Goal: Task Accomplishment & Management: Use online tool/utility

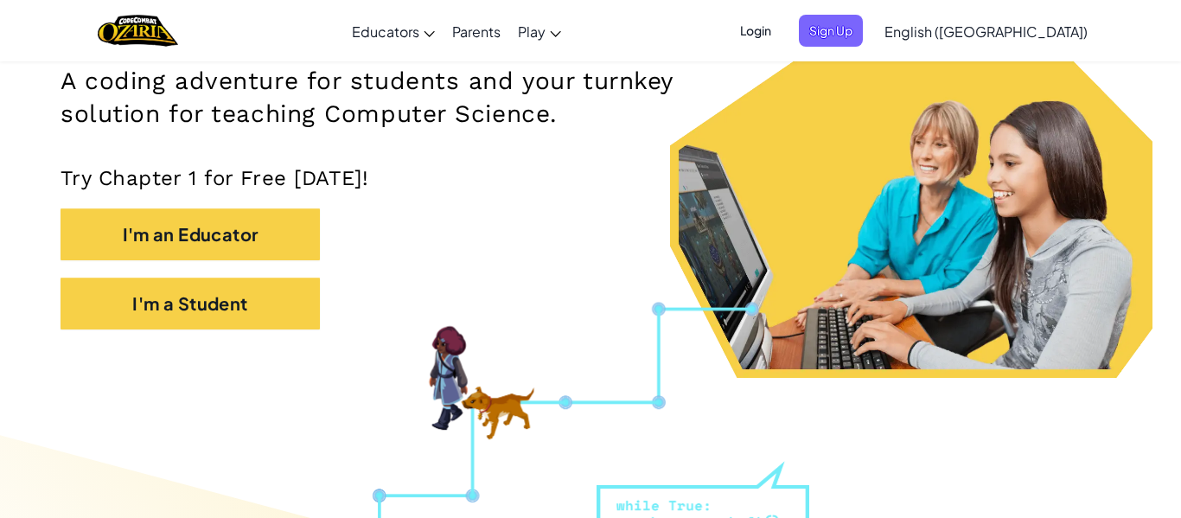
scroll to position [281, 0]
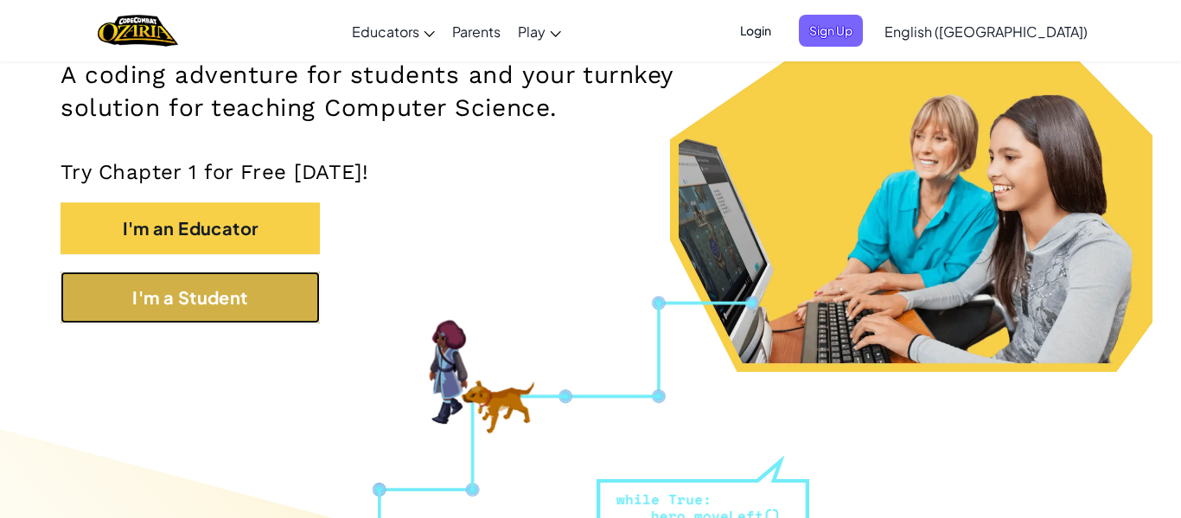
click at [257, 292] on button "I'm a Student" at bounding box center [190, 297] width 259 height 52
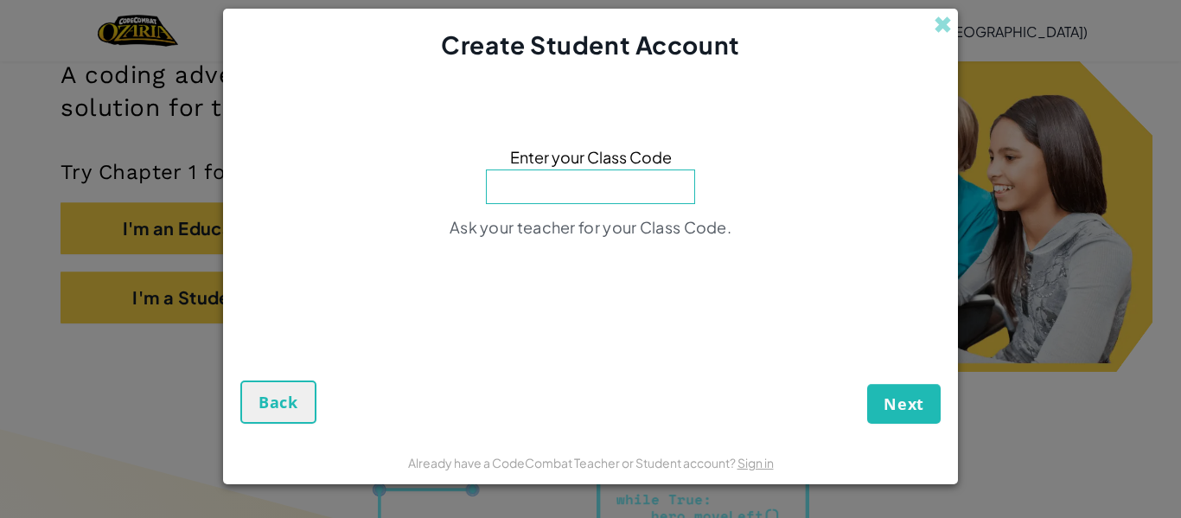
paste input "HeavyMoonBox"
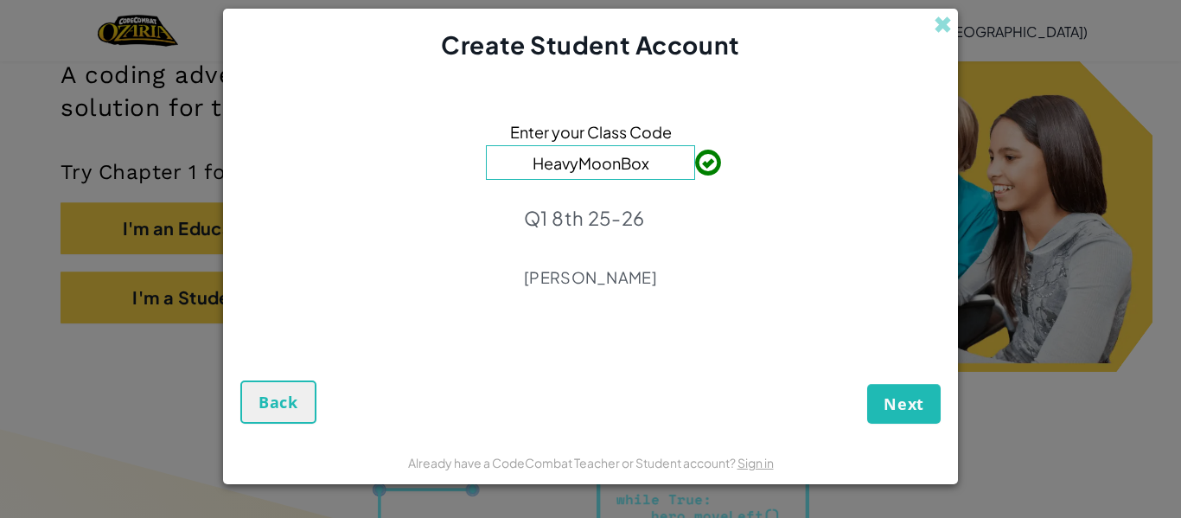
type input "HeavyMoonBox"
click at [900, 419] on button "Next" at bounding box center [903, 404] width 73 height 40
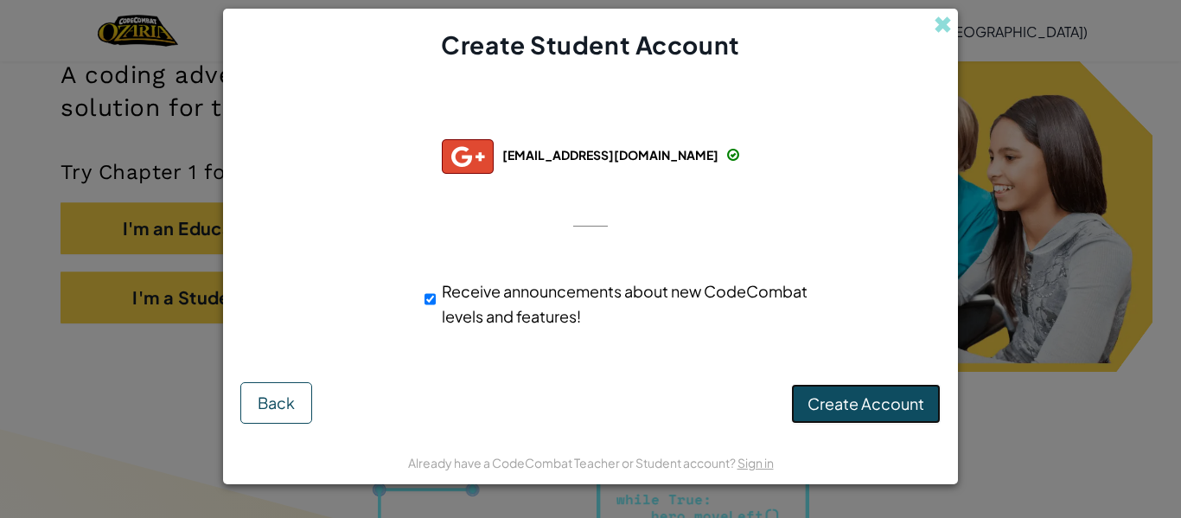
click at [848, 408] on span "Create Account" at bounding box center [865, 403] width 117 height 20
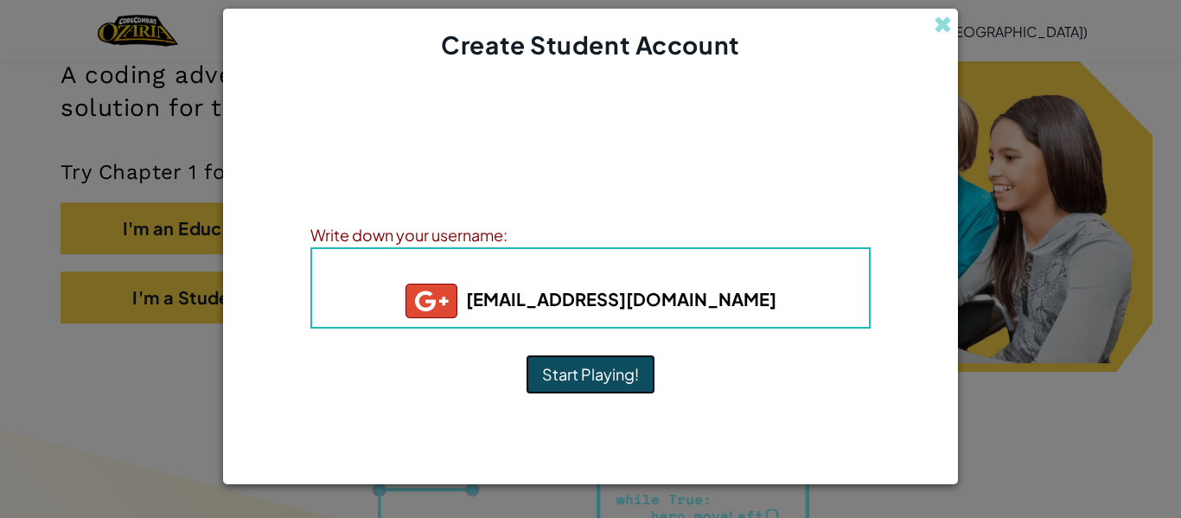
click at [548, 380] on button "Start Playing!" at bounding box center [591, 374] width 130 height 40
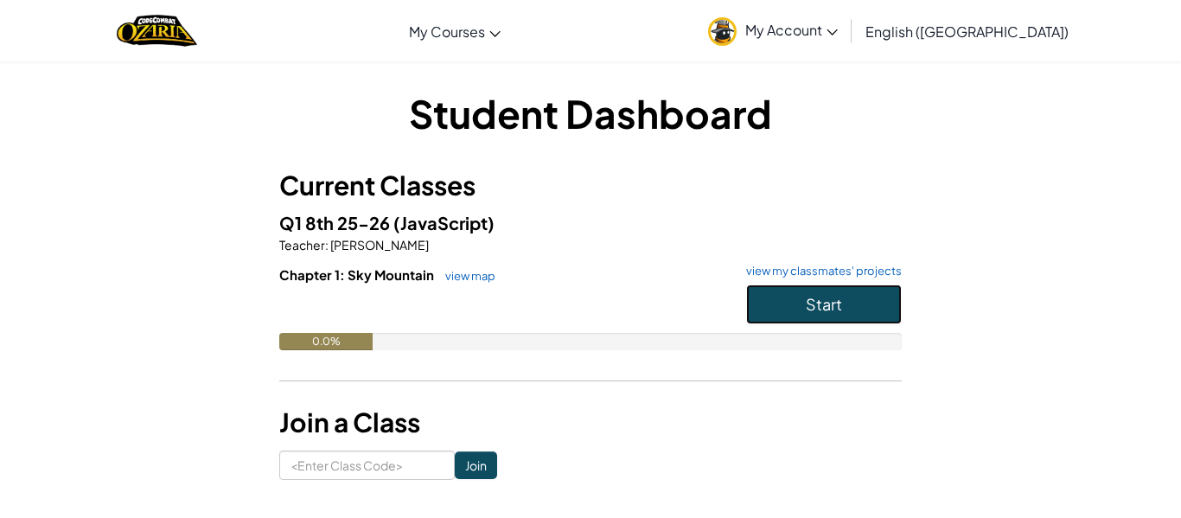
click at [801, 298] on button "Start" at bounding box center [824, 304] width 156 height 40
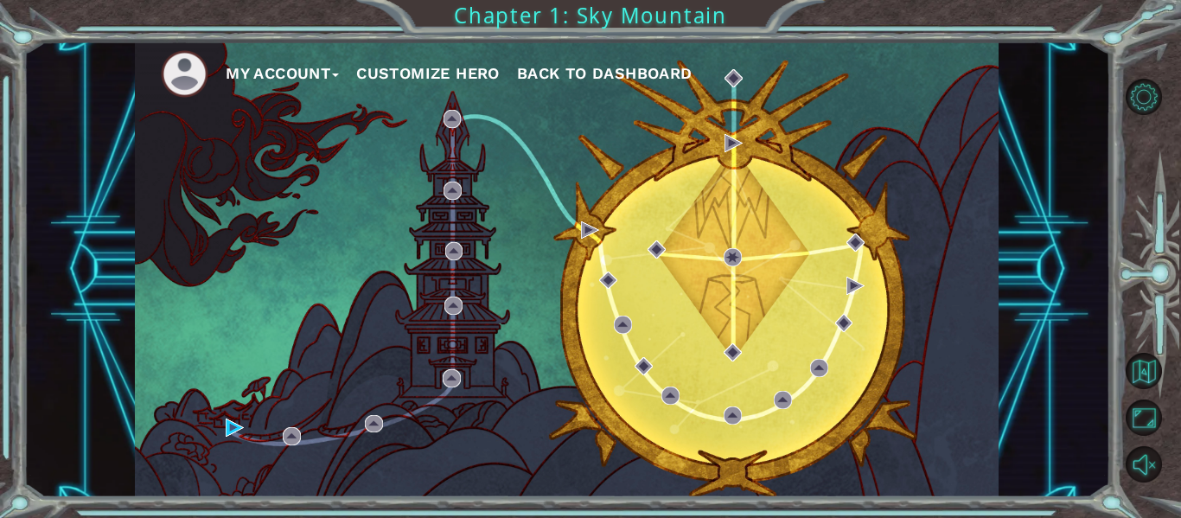
click at [680, 356] on div "My Account Customize Hero Back to Dashboard" at bounding box center [567, 269] width 864 height 456
click at [261, 440] on div "My Account Customize Hero Back to Dashboard" at bounding box center [567, 269] width 864 height 456
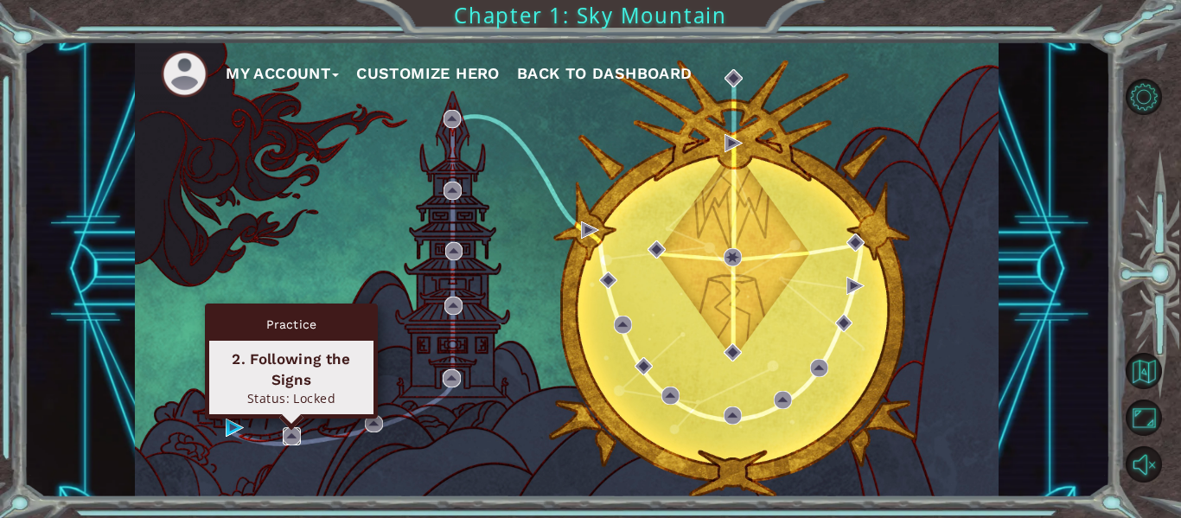
click at [286, 439] on img at bounding box center [292, 436] width 18 height 18
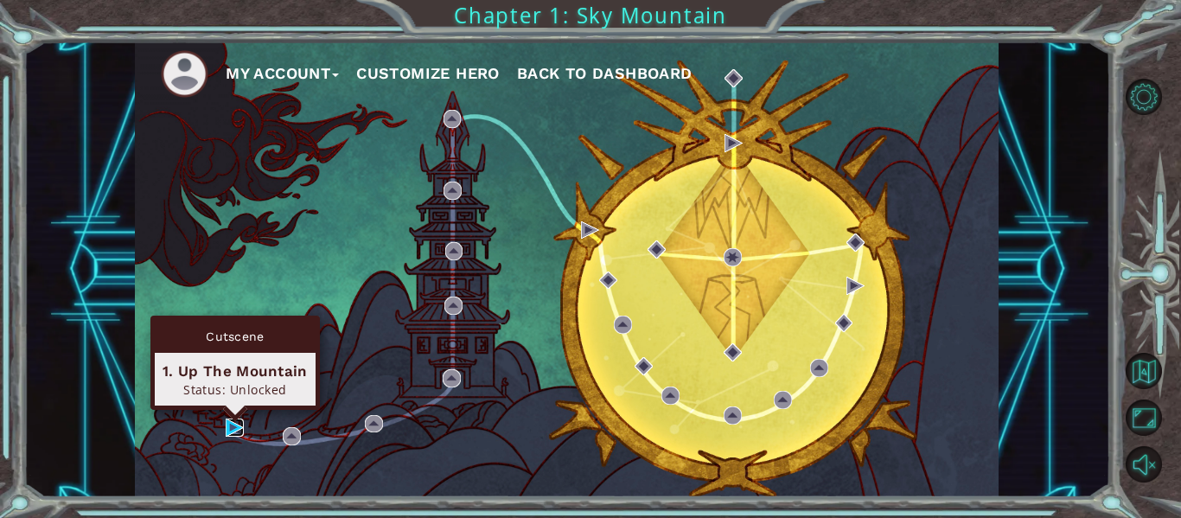
click at [227, 426] on img at bounding box center [235, 427] width 18 height 18
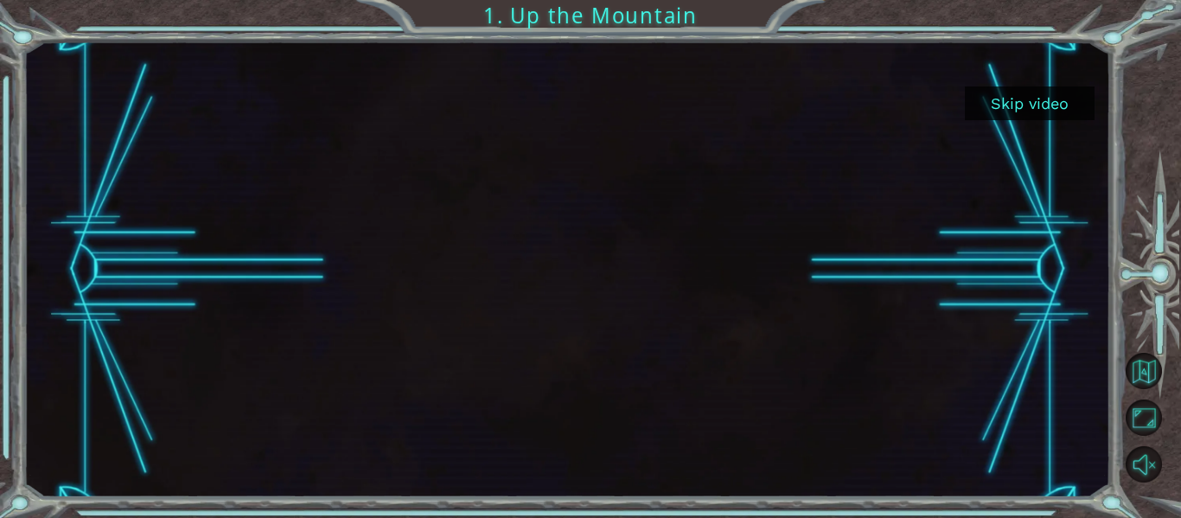
click at [1117, 220] on div "Skip video 1. Up the Mountain" at bounding box center [590, 259] width 1181 height 518
click at [1034, 97] on button "Skip video" at bounding box center [1030, 103] width 130 height 34
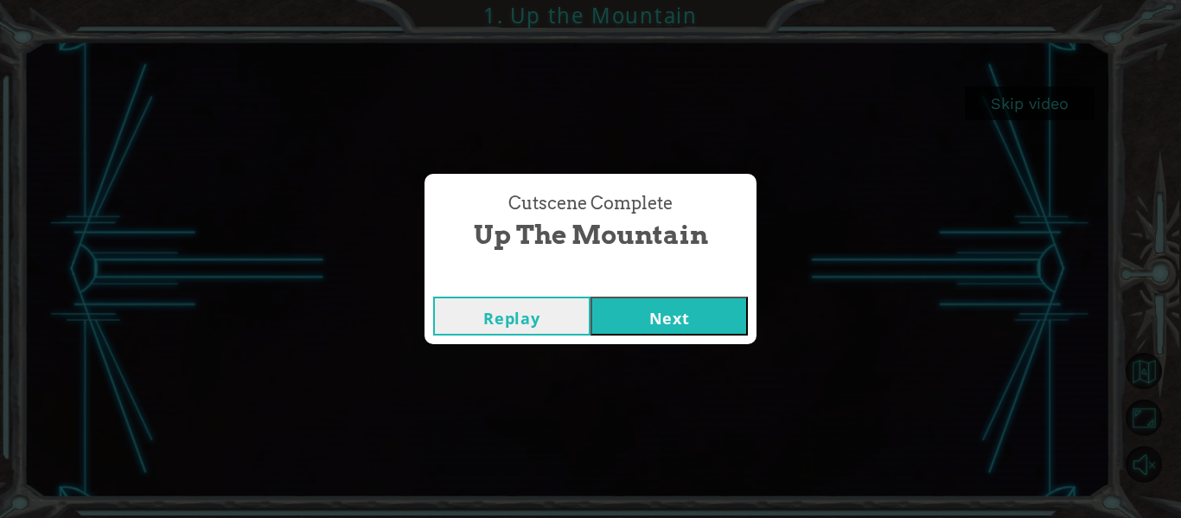
click at [724, 304] on button "Next" at bounding box center [668, 316] width 157 height 39
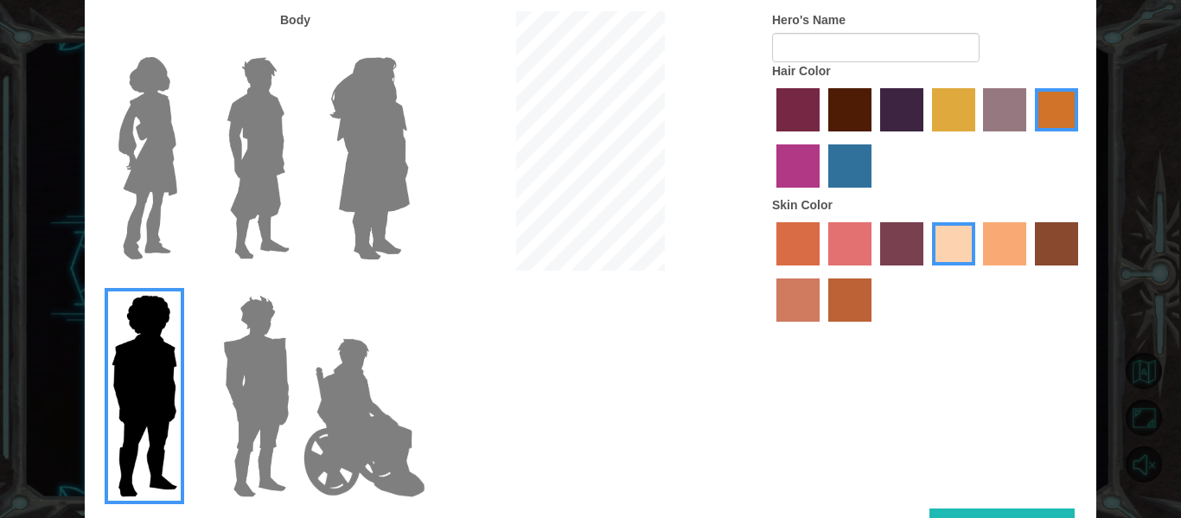
click at [155, 150] on img at bounding box center [148, 158] width 73 height 216
click at [184, 46] on input "Hero Connie" at bounding box center [184, 46] width 0 height 0
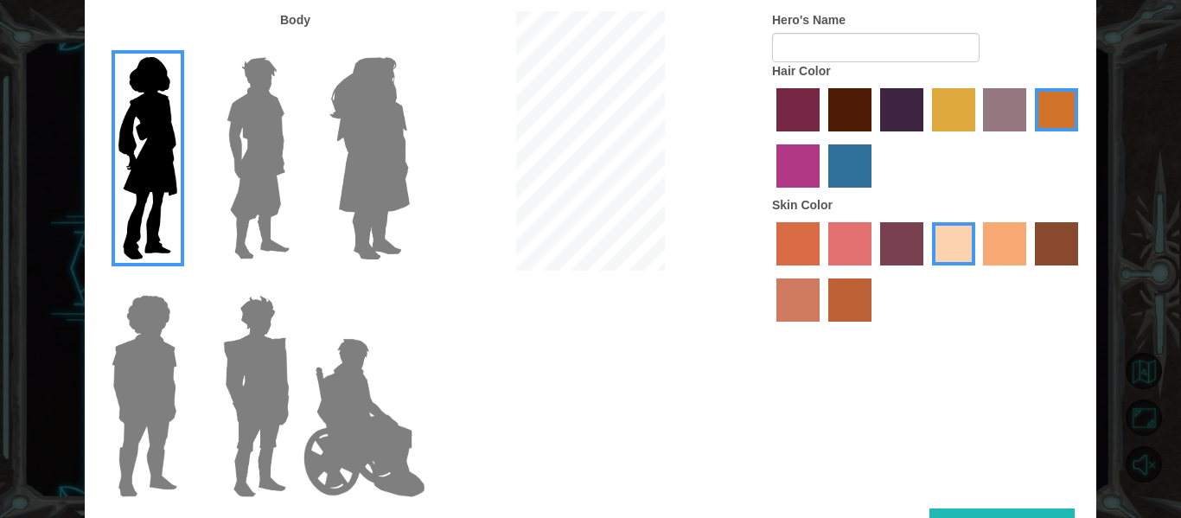
click at [816, 62] on label "Hair Color" at bounding box center [801, 70] width 59 height 17
click at [804, 54] on input "Hero's Name" at bounding box center [875, 47] width 207 height 29
type input "malin"
click at [842, 98] on label "maroon hair color" at bounding box center [849, 109] width 43 height 43
click at [822, 137] on input "maroon hair color" at bounding box center [822, 137] width 0 height 0
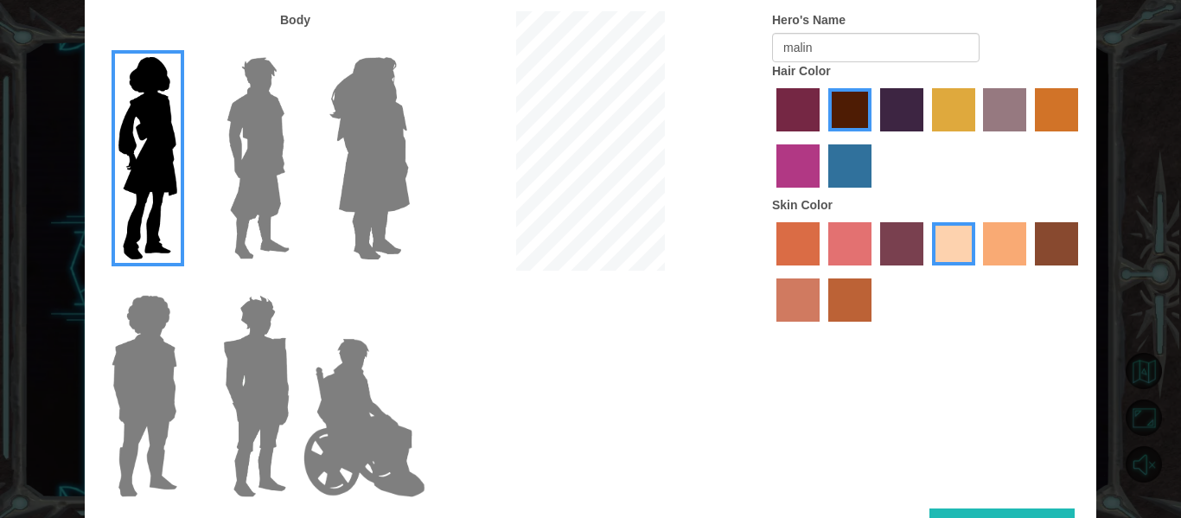
click at [939, 512] on button "Done" at bounding box center [1001, 527] width 145 height 39
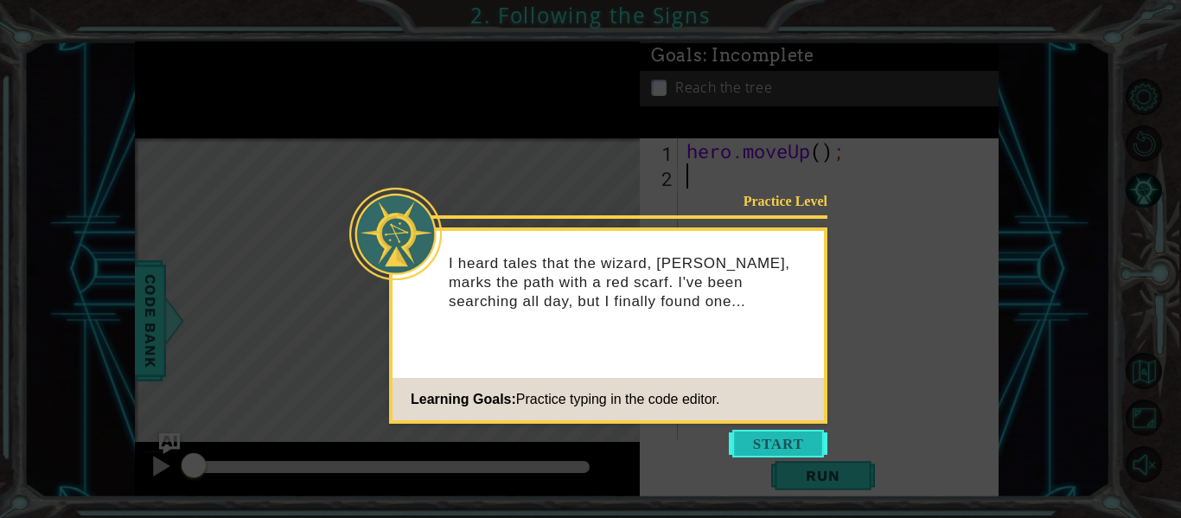
click at [774, 443] on button "Start" at bounding box center [778, 444] width 99 height 28
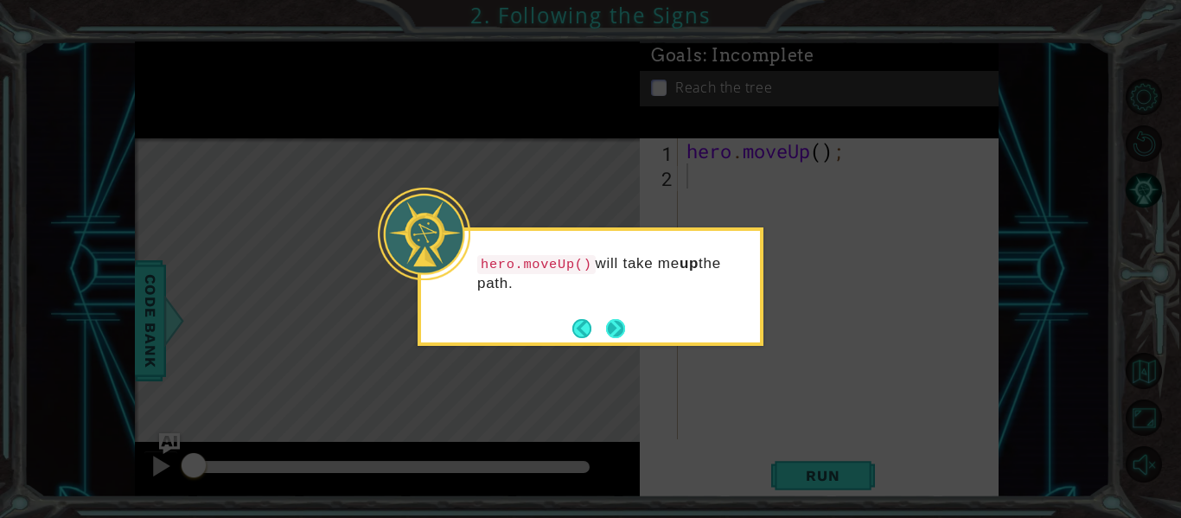
click at [609, 336] on button "Next" at bounding box center [615, 328] width 19 height 19
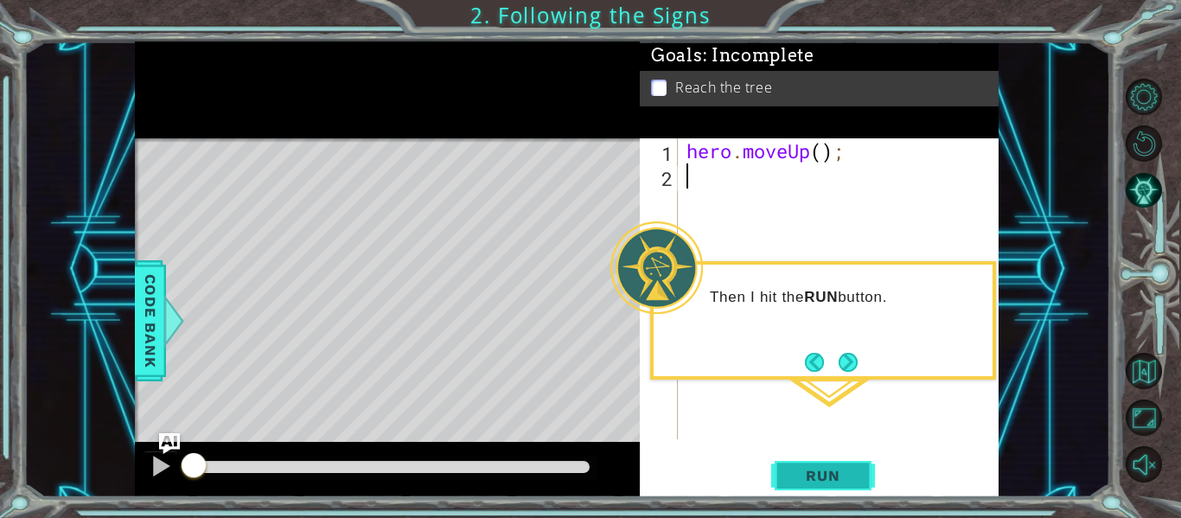
click at [807, 478] on span "Run" at bounding box center [822, 475] width 68 height 17
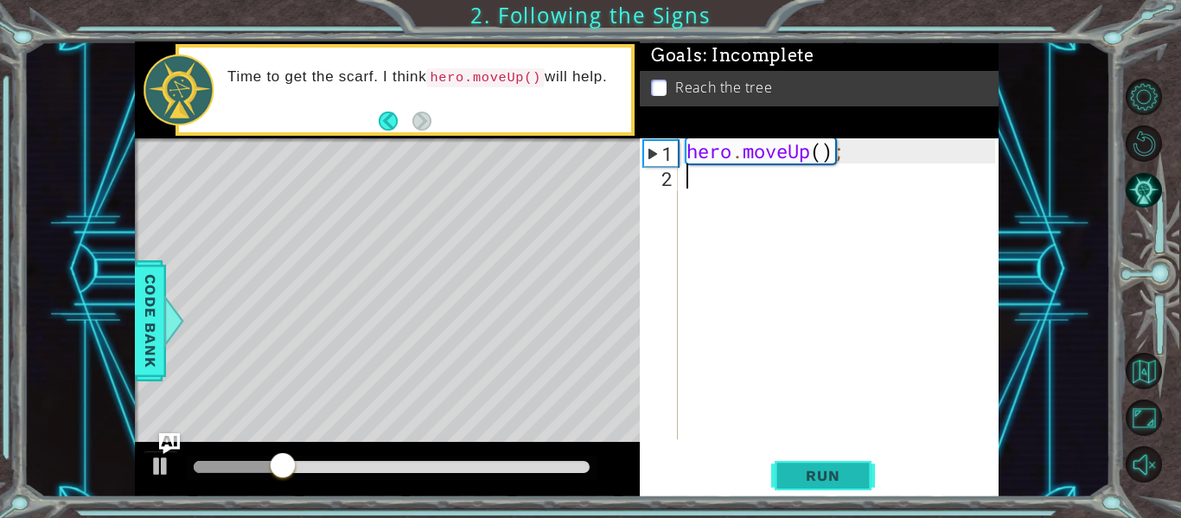
click at [807, 478] on span "Run" at bounding box center [822, 475] width 68 height 17
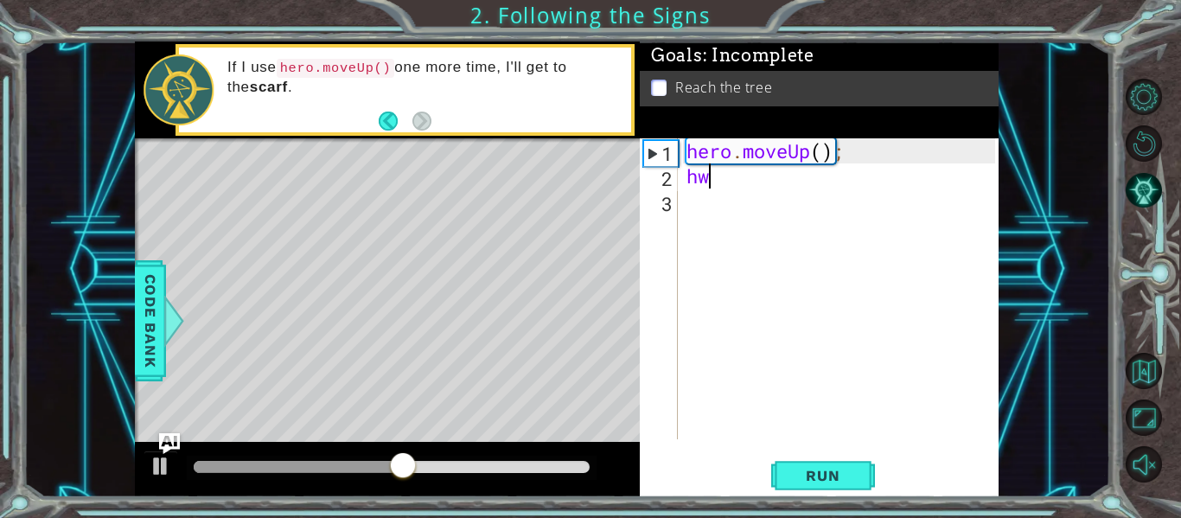
type textarea "h"
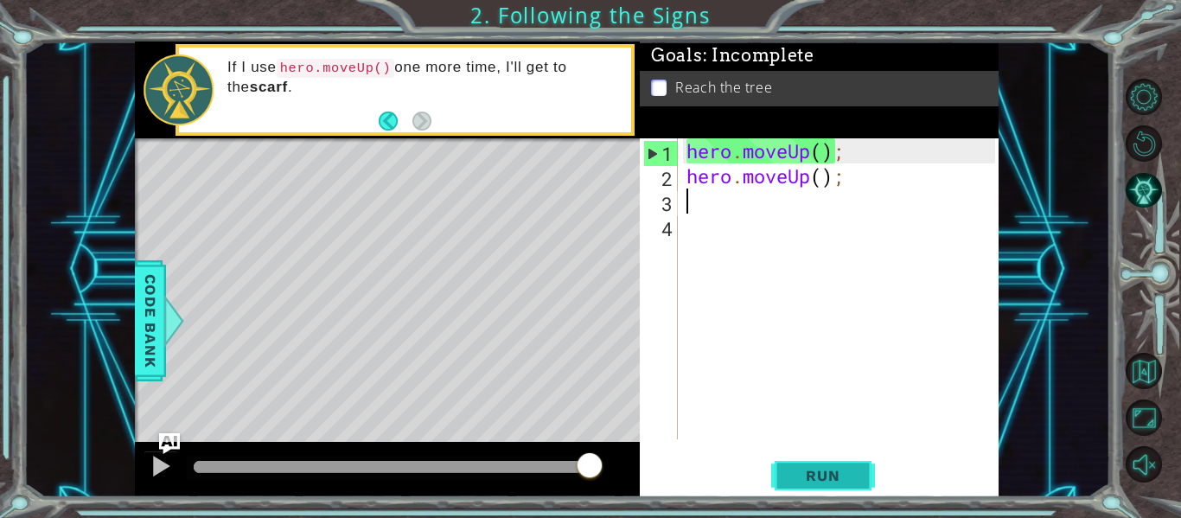
click at [807, 475] on span "Run" at bounding box center [822, 475] width 68 height 17
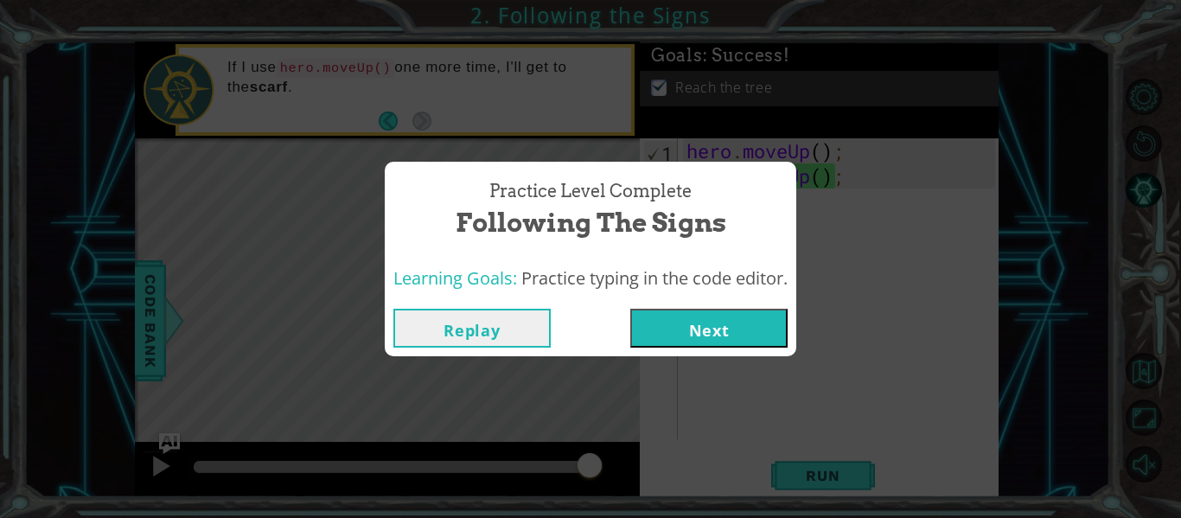
click at [720, 332] on button "Next" at bounding box center [708, 328] width 157 height 39
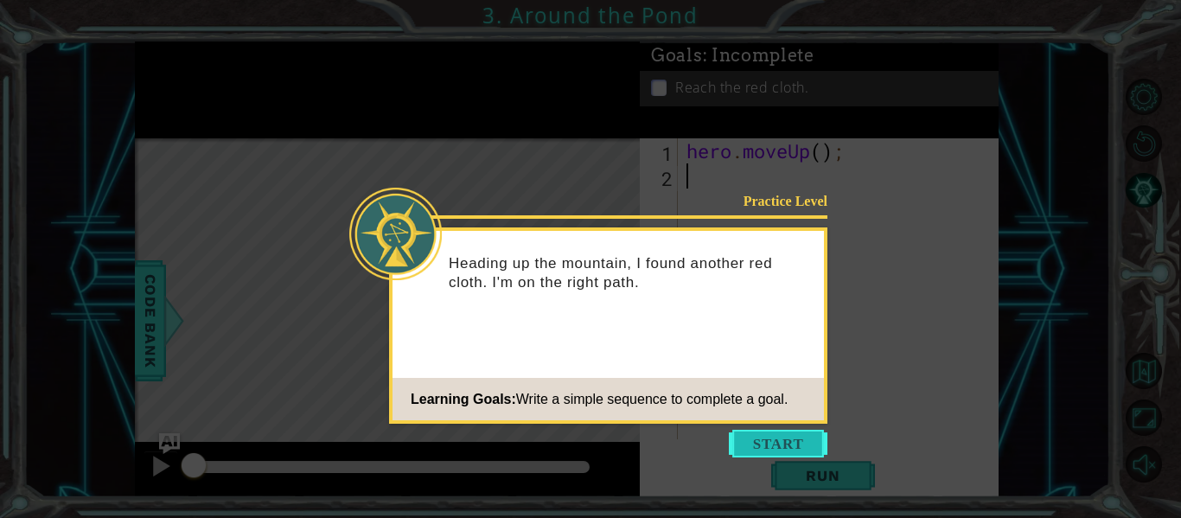
click at [758, 448] on button "Start" at bounding box center [778, 444] width 99 height 28
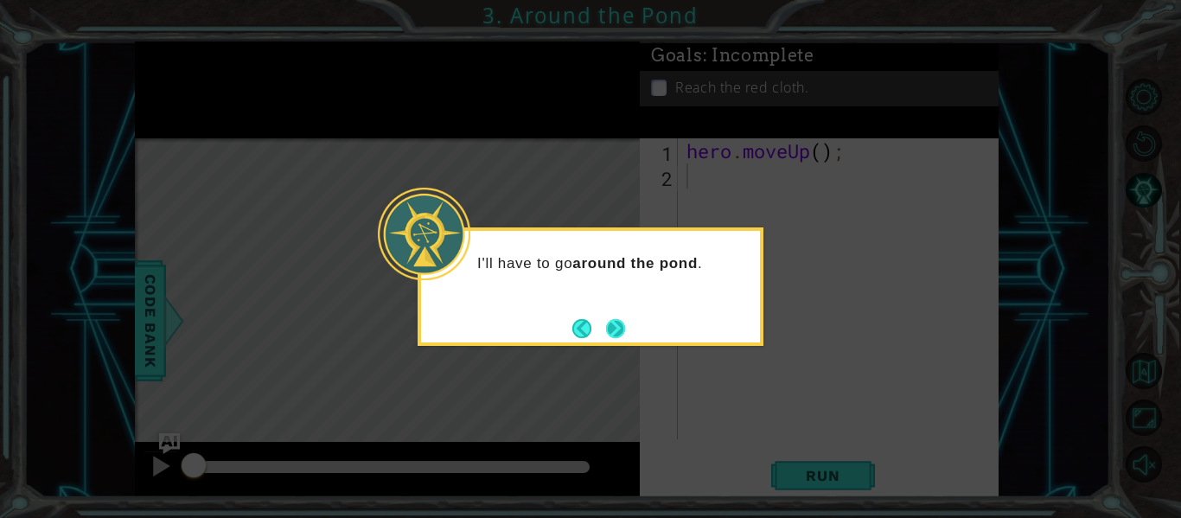
click at [622, 328] on button "Next" at bounding box center [615, 328] width 19 height 19
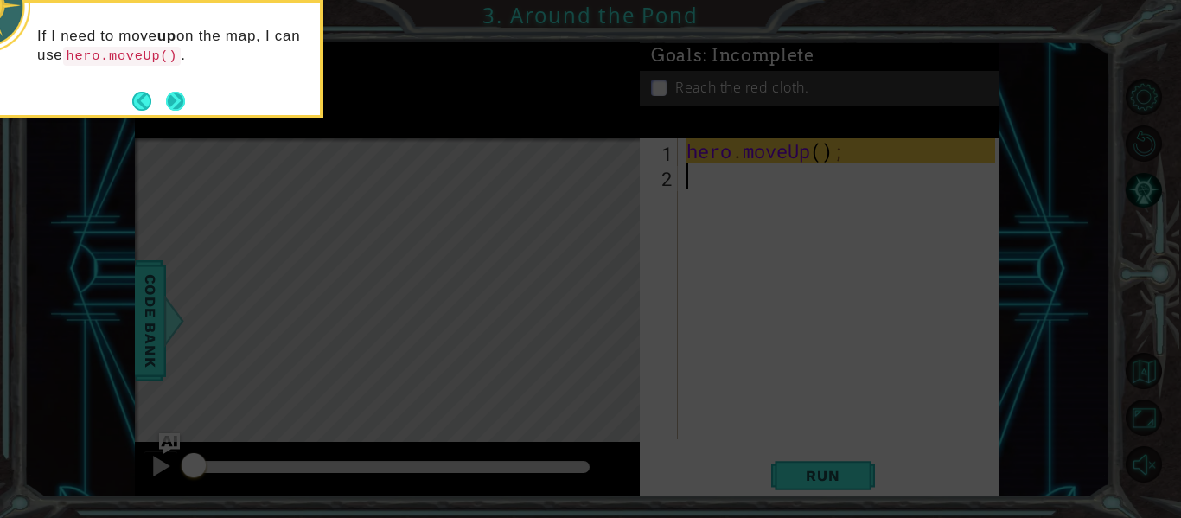
click at [180, 99] on button "Next" at bounding box center [175, 101] width 19 height 19
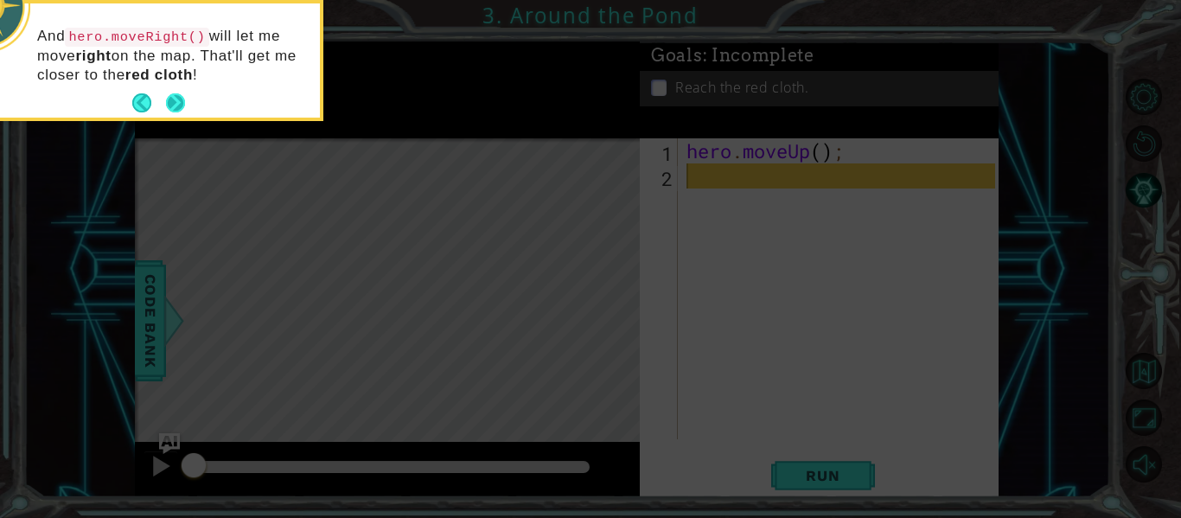
click at [166, 101] on button "Next" at bounding box center [175, 102] width 19 height 19
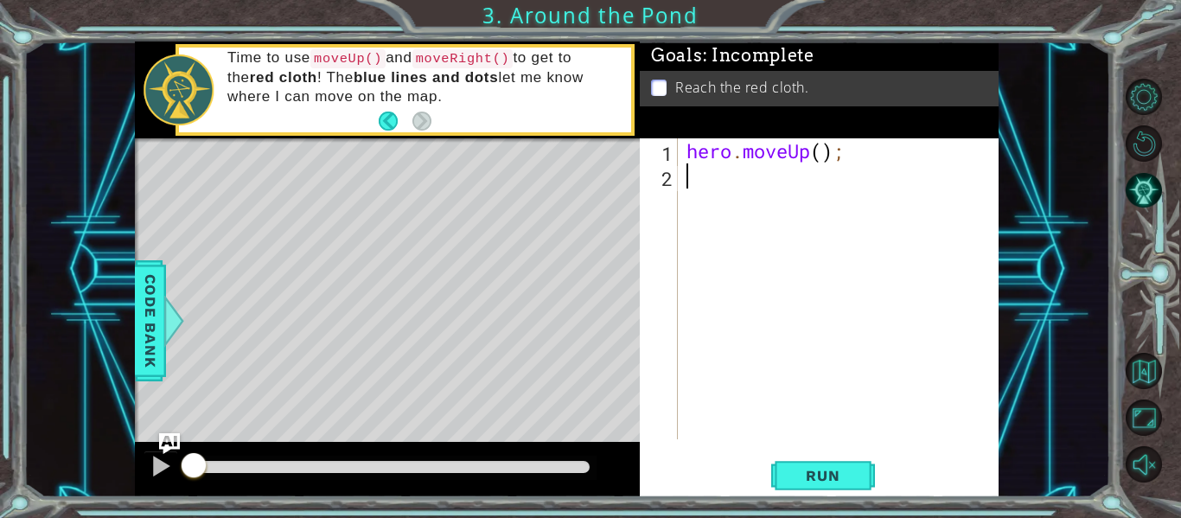
type textarea "h"
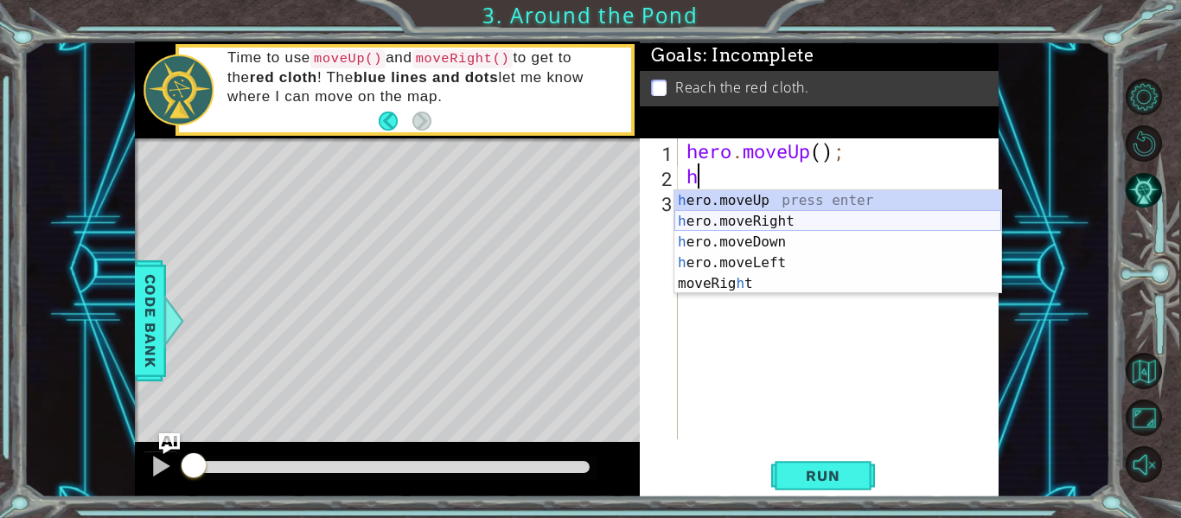
click at [769, 221] on div "h ero.moveUp press enter h ero.moveRight press enter h ero.moveDown press enter…" at bounding box center [837, 262] width 327 height 145
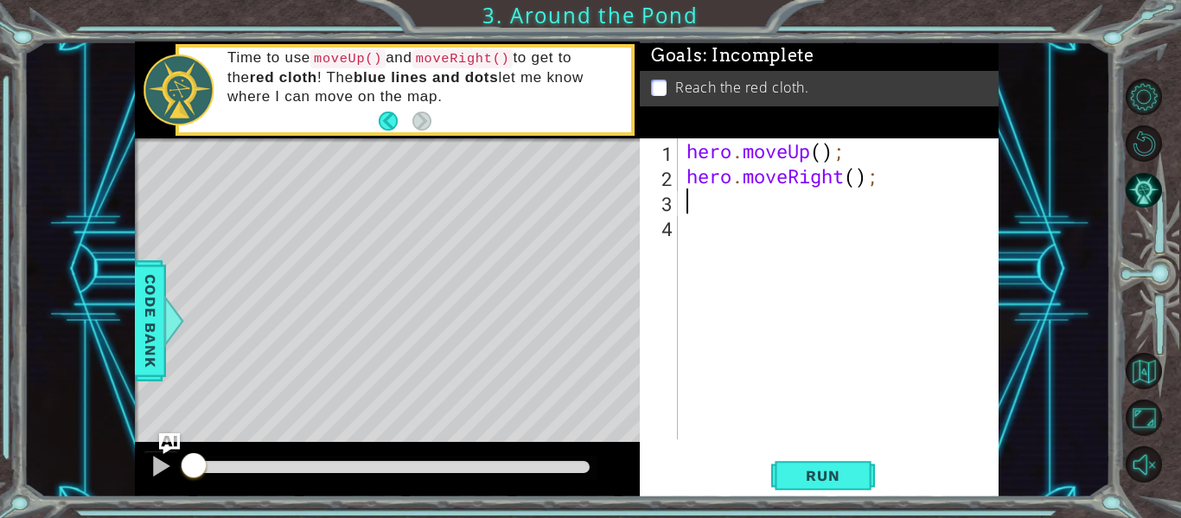
click at [758, 187] on div "hero . moveUp ( ) ; hero . moveRight ( ) ;" at bounding box center [843, 313] width 321 height 351
type textarea "hero.moveRight();"
click at [699, 216] on div "hero . moveUp ( ) ; hero . moveRight ( ) ;" at bounding box center [843, 313] width 321 height 351
click at [692, 211] on div "hero . moveUp ( ) ; hero . moveRight ( ) ;" at bounding box center [843, 313] width 321 height 351
click at [702, 182] on div "hero . moveUp ( ) ; hero . moveRight ( ) ;" at bounding box center [843, 313] width 321 height 351
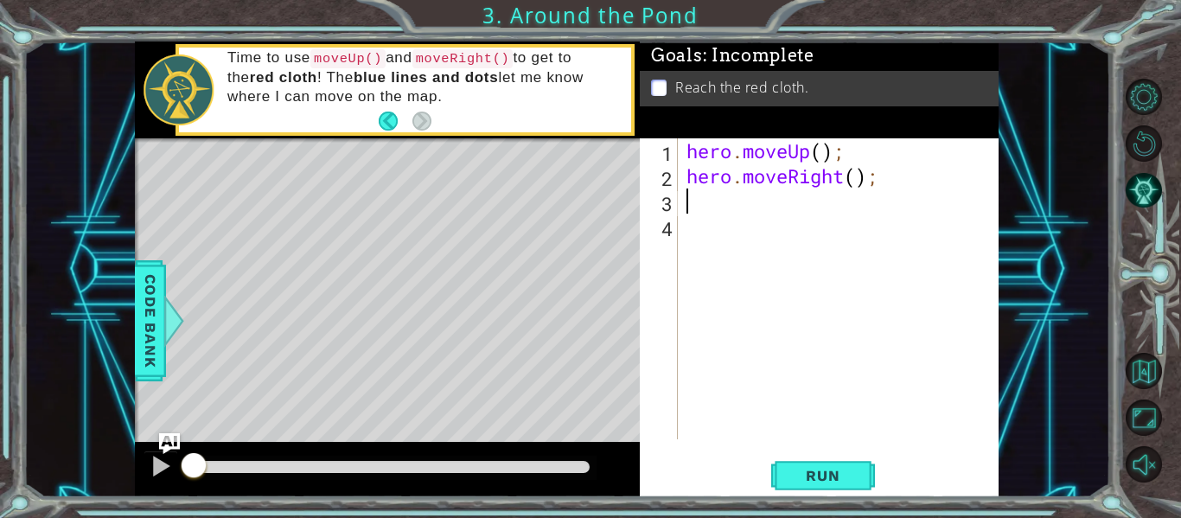
type textarea "hero.moveRight();"
click at [692, 201] on div "hero . moveUp ( ) ; hero . moveRight ( ) ;" at bounding box center [843, 313] width 321 height 351
type textarea "h"
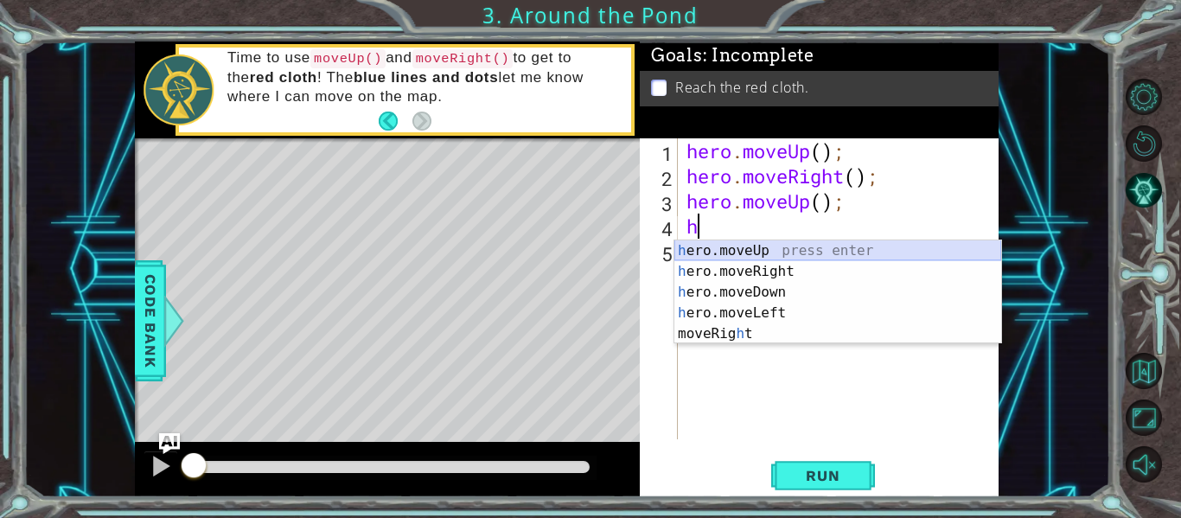
click at [796, 248] on div "h ero.moveUp press enter h ero.moveRight press enter h ero.moveDown press enter…" at bounding box center [837, 312] width 327 height 145
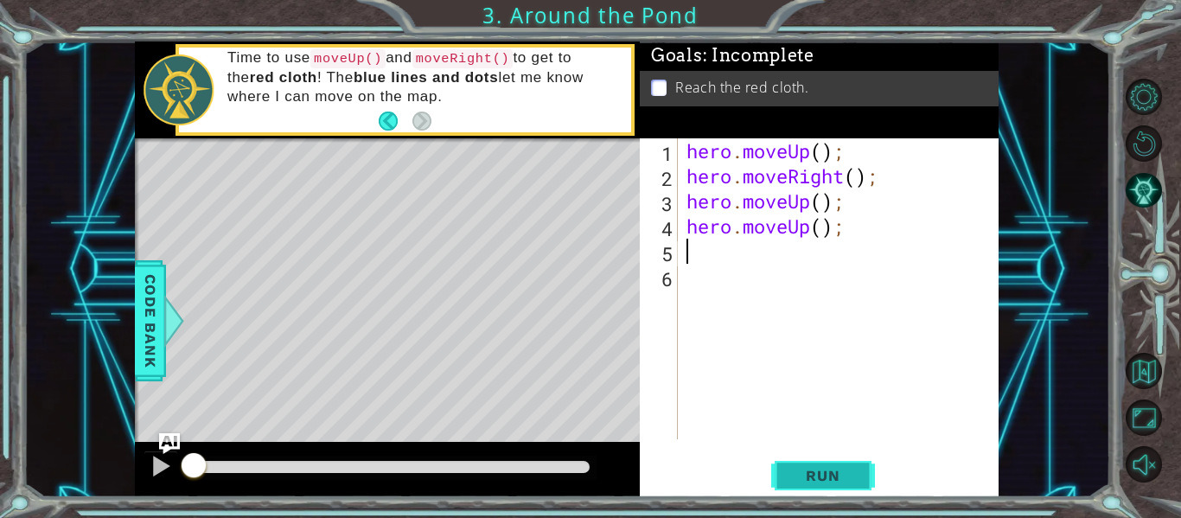
click at [798, 469] on span "Run" at bounding box center [822, 475] width 68 height 17
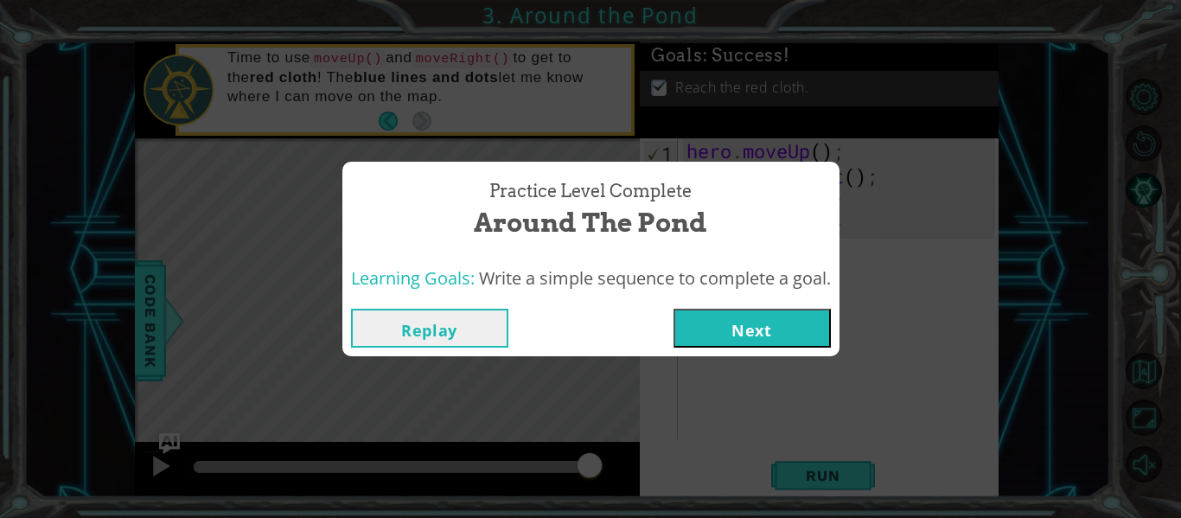
click at [779, 332] on button "Next" at bounding box center [751, 328] width 157 height 39
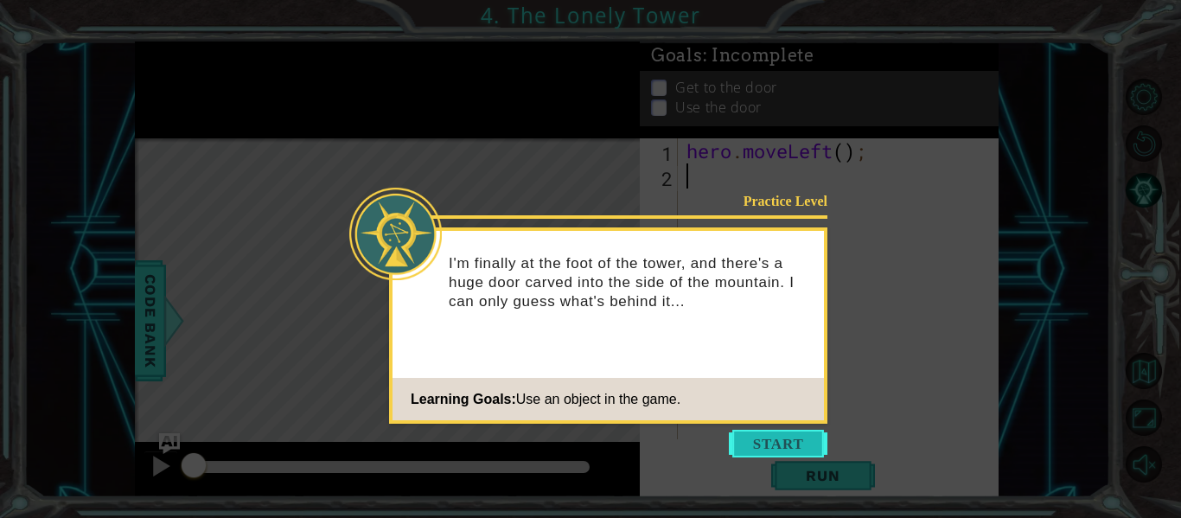
click at [815, 438] on button "Start" at bounding box center [778, 444] width 99 height 28
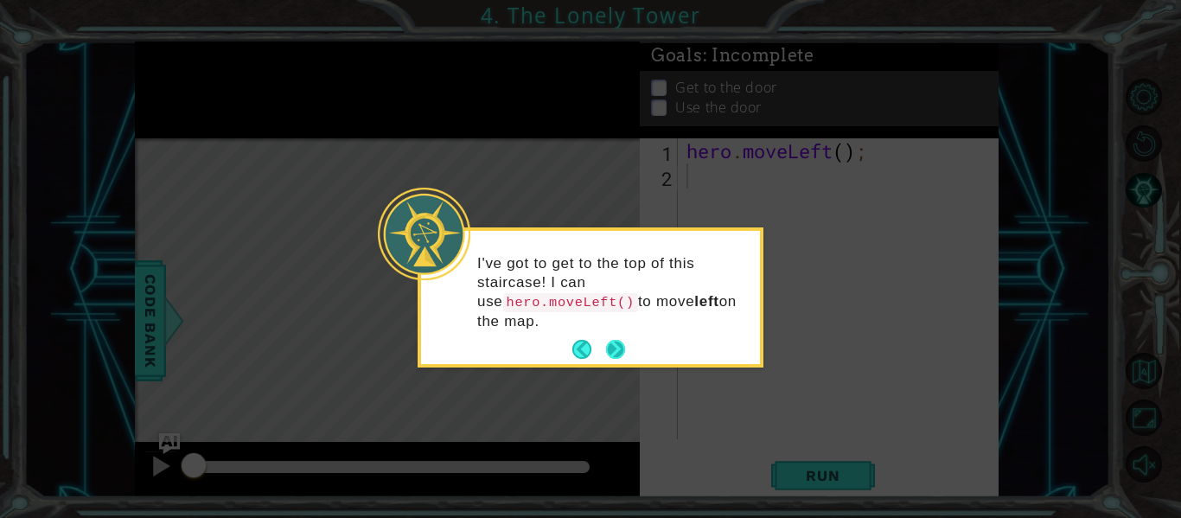
click at [613, 348] on button "Next" at bounding box center [615, 349] width 19 height 19
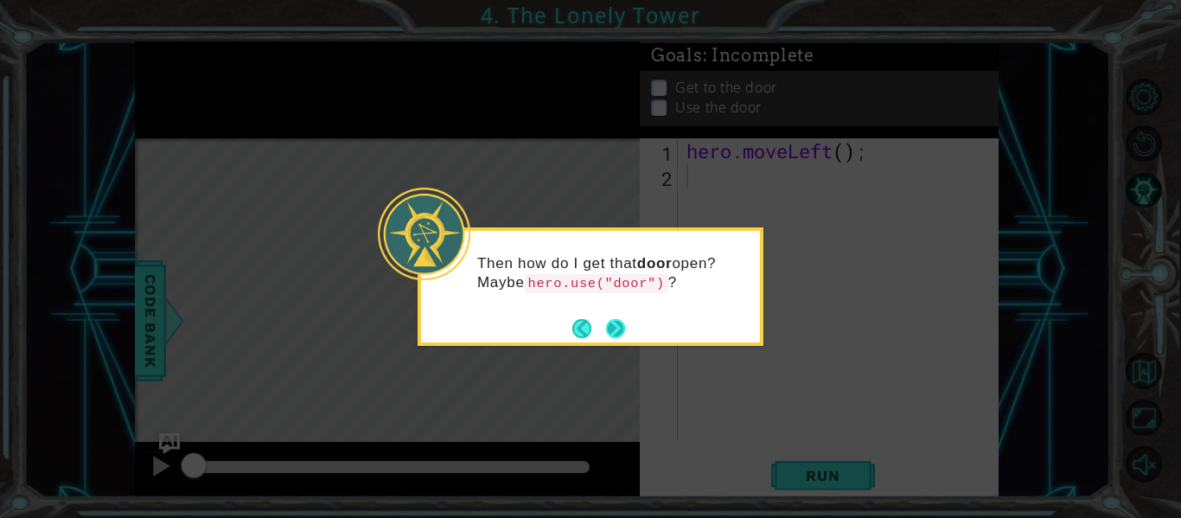
click at [615, 337] on button "Next" at bounding box center [615, 328] width 19 height 19
